Goal: Task Accomplishment & Management: Use online tool/utility

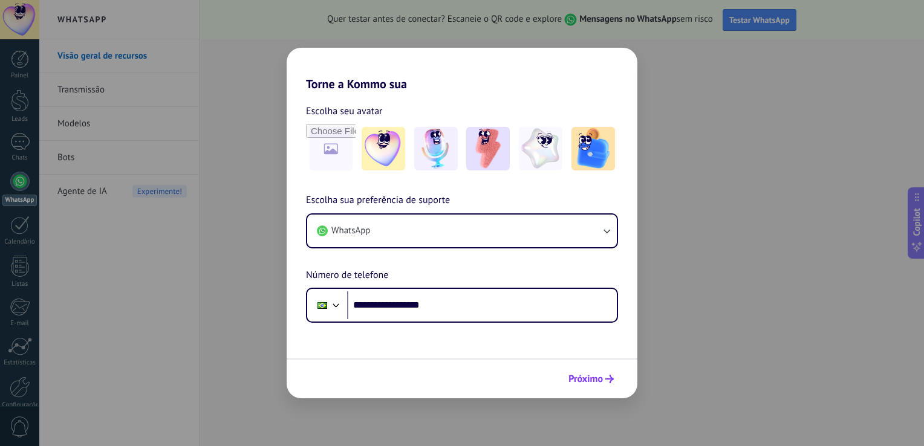
type input "**********"
click at [590, 380] on span "Próximo" at bounding box center [585, 379] width 34 height 8
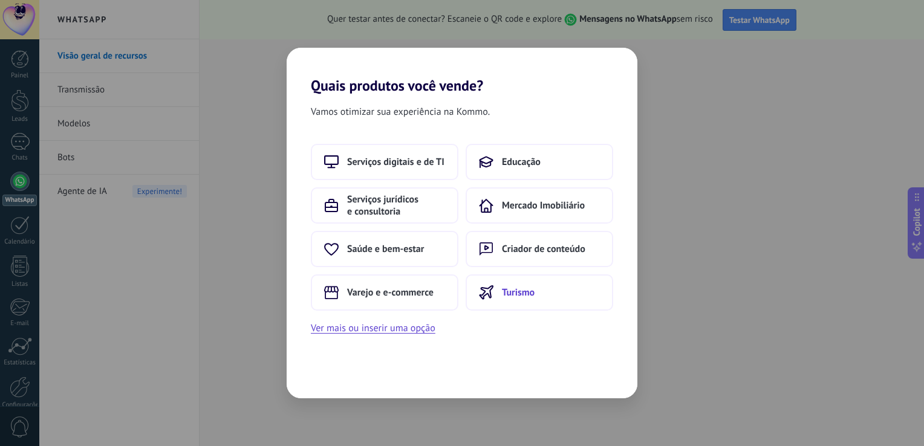
click at [512, 292] on span "Turismo" at bounding box center [518, 293] width 33 height 12
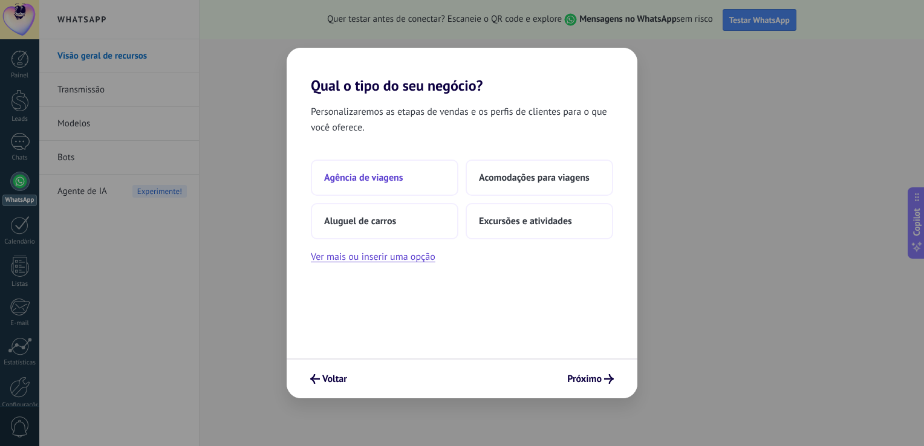
click at [377, 175] on span "Agência de viagens" at bounding box center [363, 178] width 79 height 12
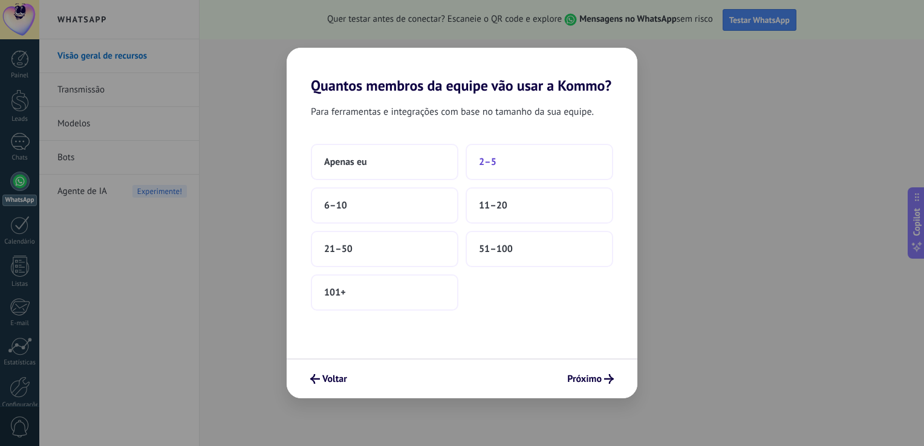
click at [508, 160] on button "2–5" at bounding box center [540, 162] width 148 height 36
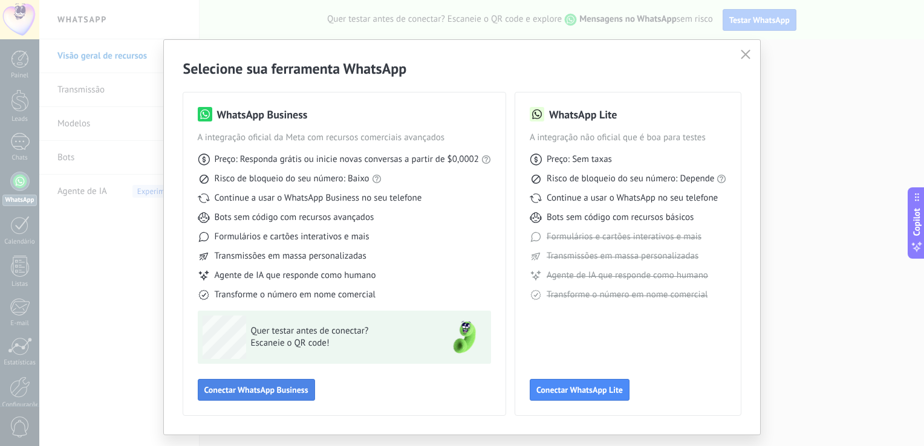
click at [284, 380] on button "Conectar WhatsApp Business" at bounding box center [256, 390] width 117 height 22
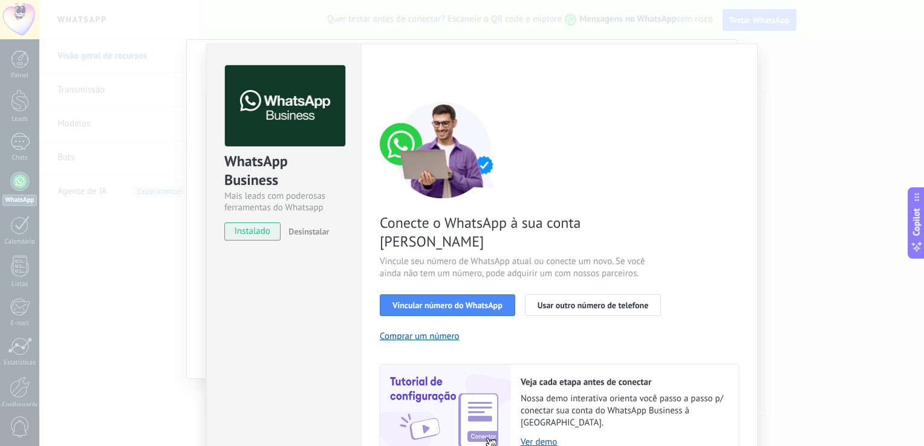
click at [255, 233] on span "instalado" at bounding box center [252, 232] width 55 height 18
click at [466, 301] on span "Vincular número do WhatsApp" at bounding box center [448, 305] width 110 height 8
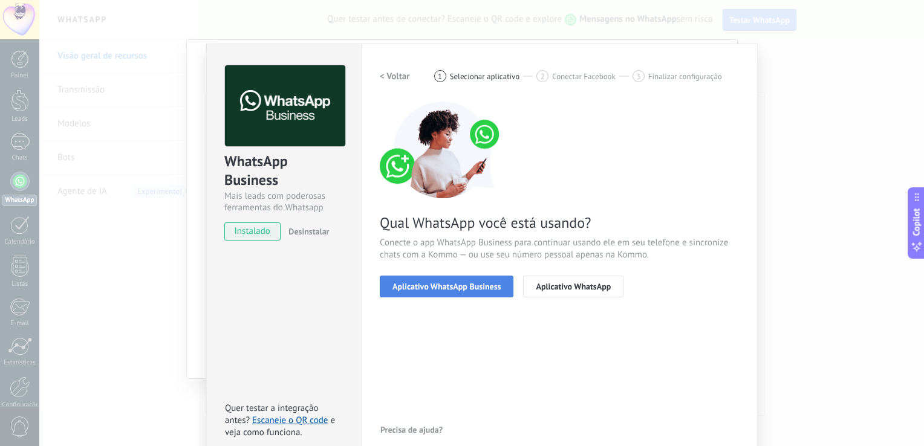
click at [451, 288] on span "Aplicativo WhatsApp Business" at bounding box center [447, 286] width 108 height 8
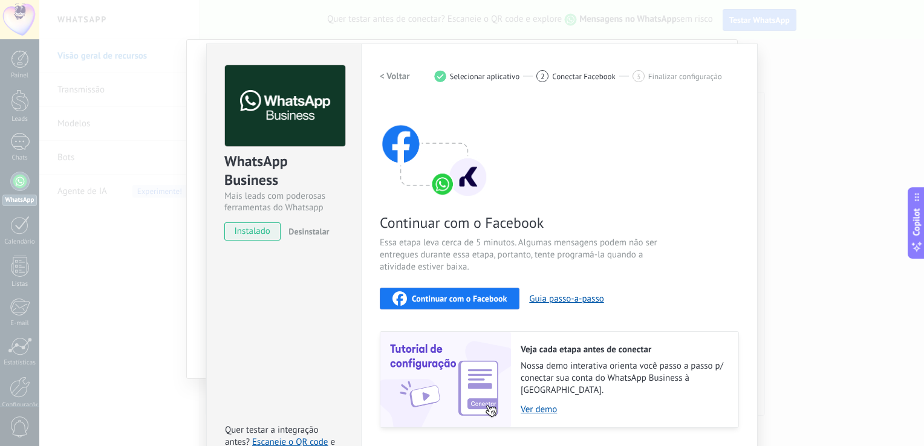
scroll to position [27, 0]
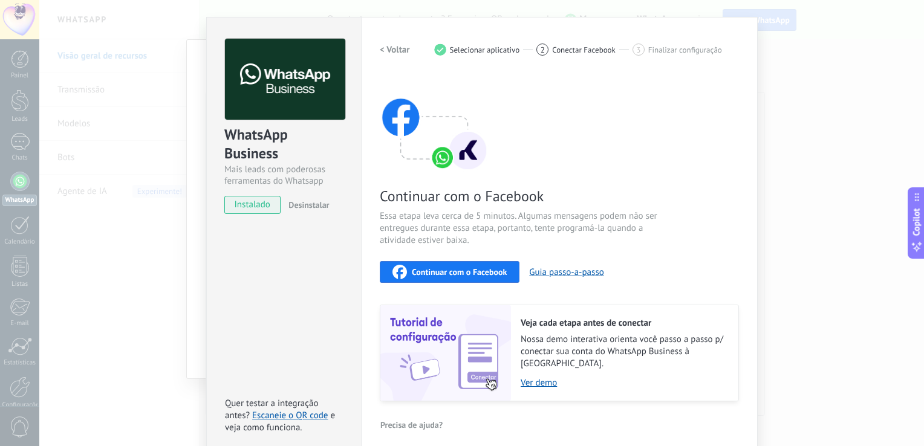
click at [258, 204] on span "instalado" at bounding box center [252, 205] width 55 height 18
click at [460, 276] on span "Continuar com o Facebook" at bounding box center [459, 272] width 95 height 8
click at [820, 188] on div "WhatsApp Business Mais leads com poderosas ferramentas do Whatsapp instalado De…" at bounding box center [481, 223] width 885 height 446
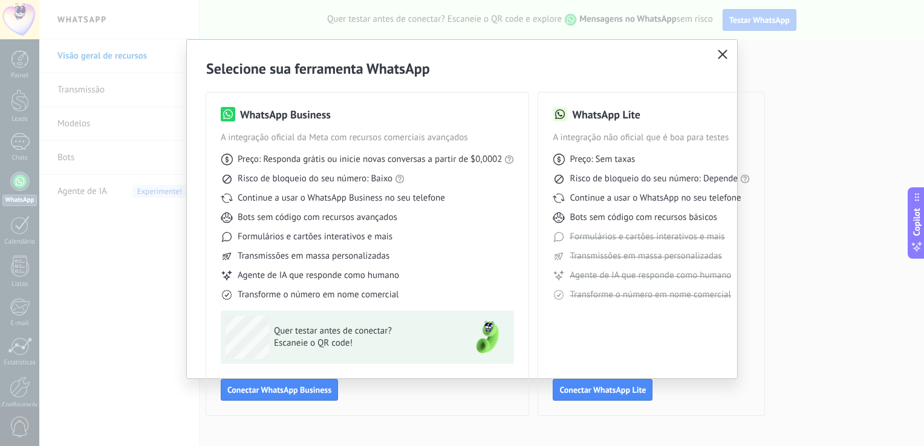
click at [725, 53] on icon "button" at bounding box center [723, 55] width 10 height 10
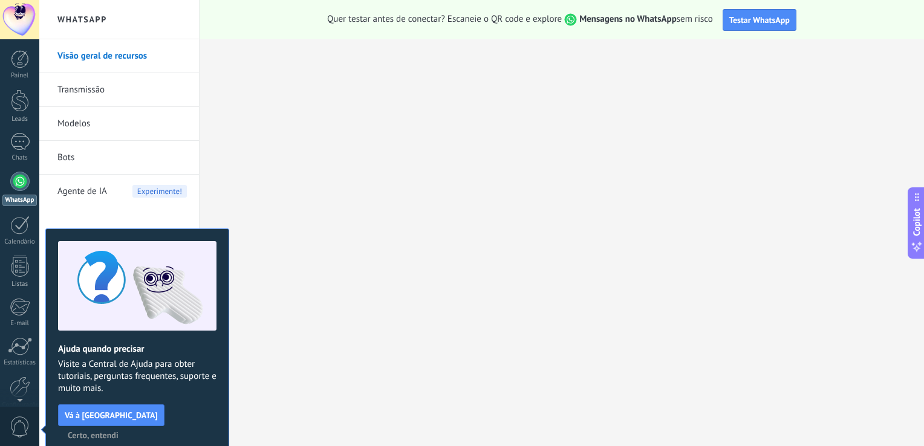
click at [119, 431] on span "Certo, entendi" at bounding box center [93, 435] width 51 height 8
